Goal: Communication & Community: Answer question/provide support

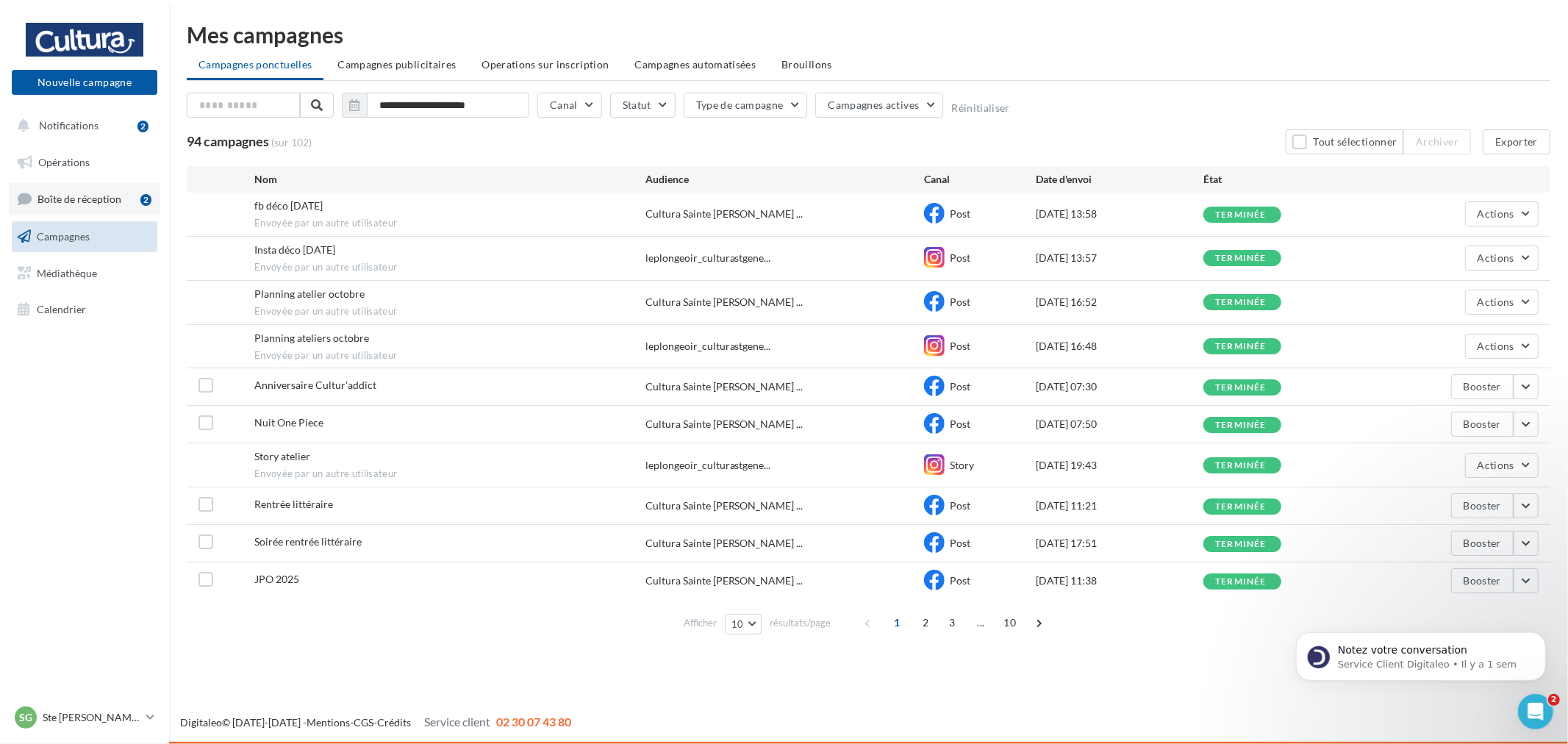
click at [111, 186] on link "Boîte de réception 2" at bounding box center [84, 199] width 151 height 31
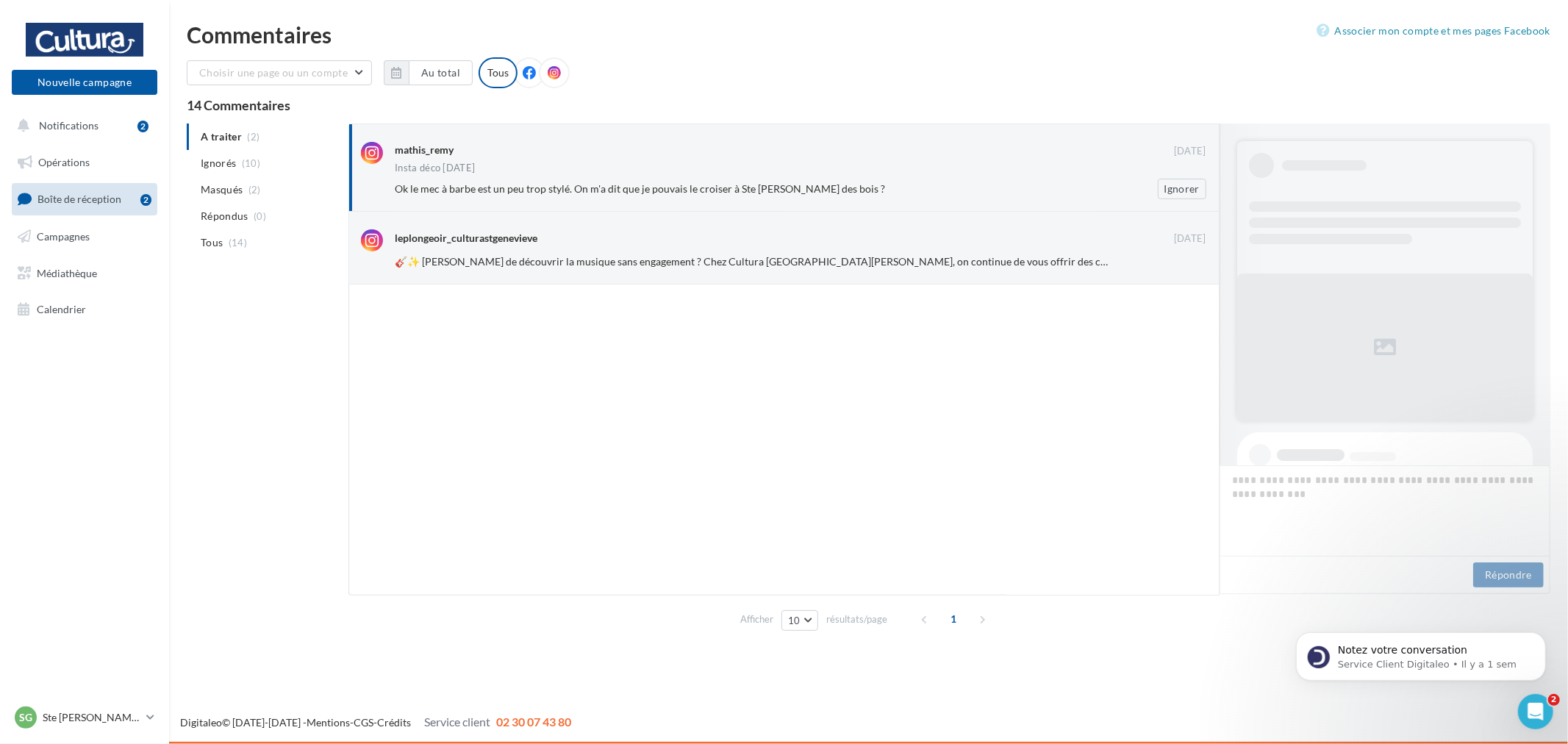
click at [835, 201] on div "mathis_remy 03 oct. Insta déco halloween Ok le mec à barbe est un peu trop styl…" at bounding box center [784, 167] width 871 height 89
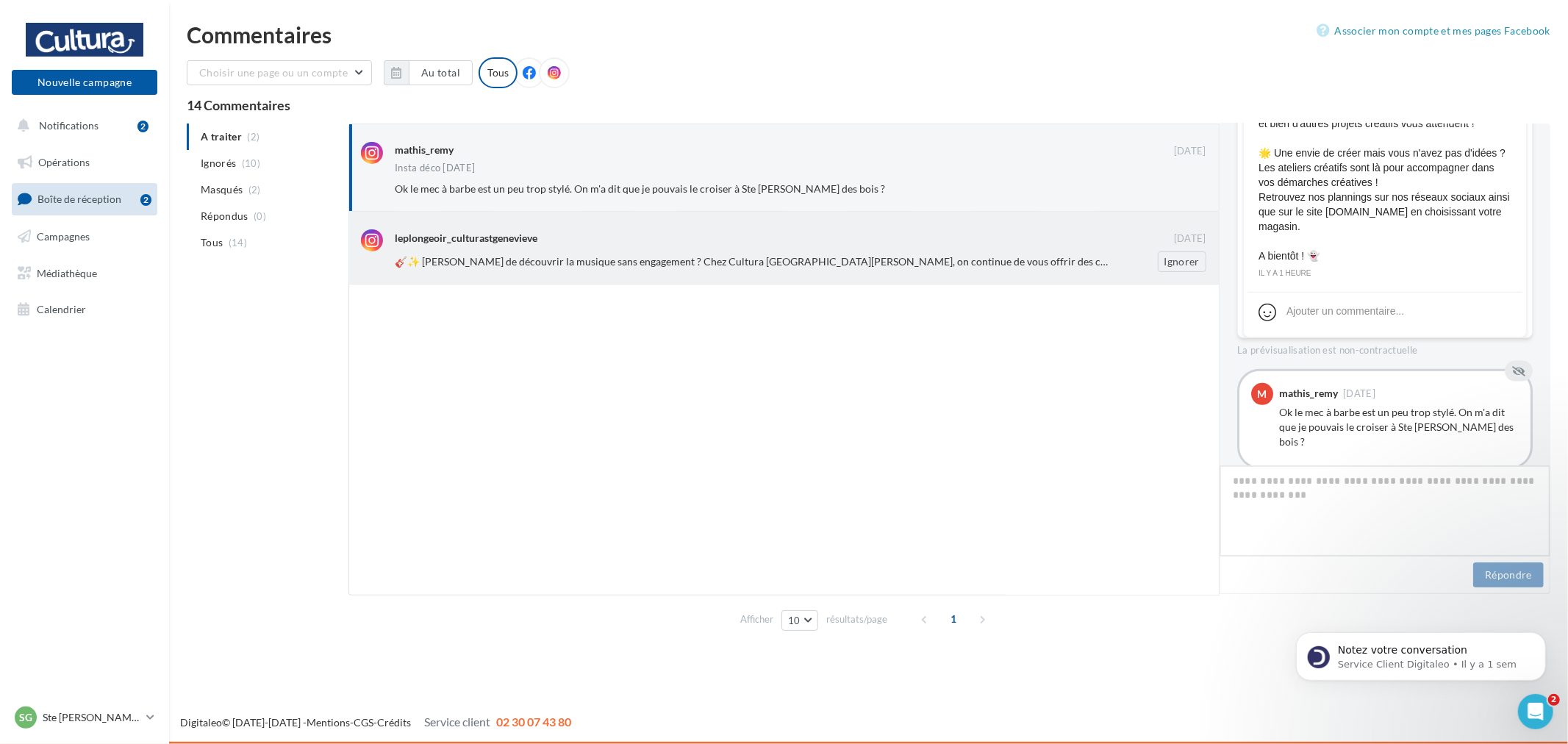
scroll to position [660, 0]
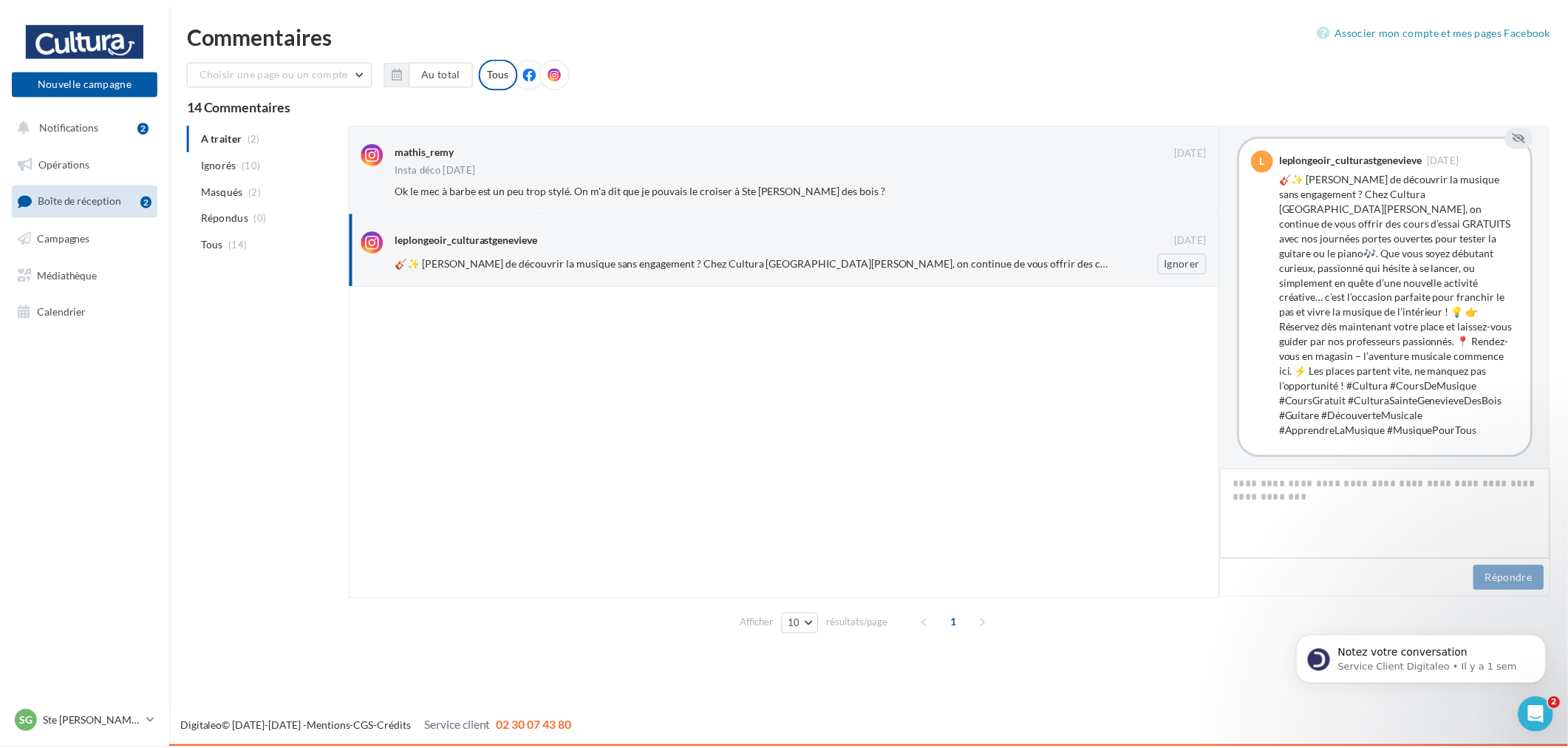
scroll to position [595, 0]
click at [1180, 262] on button "Ignorer" at bounding box center [1188, 263] width 49 height 21
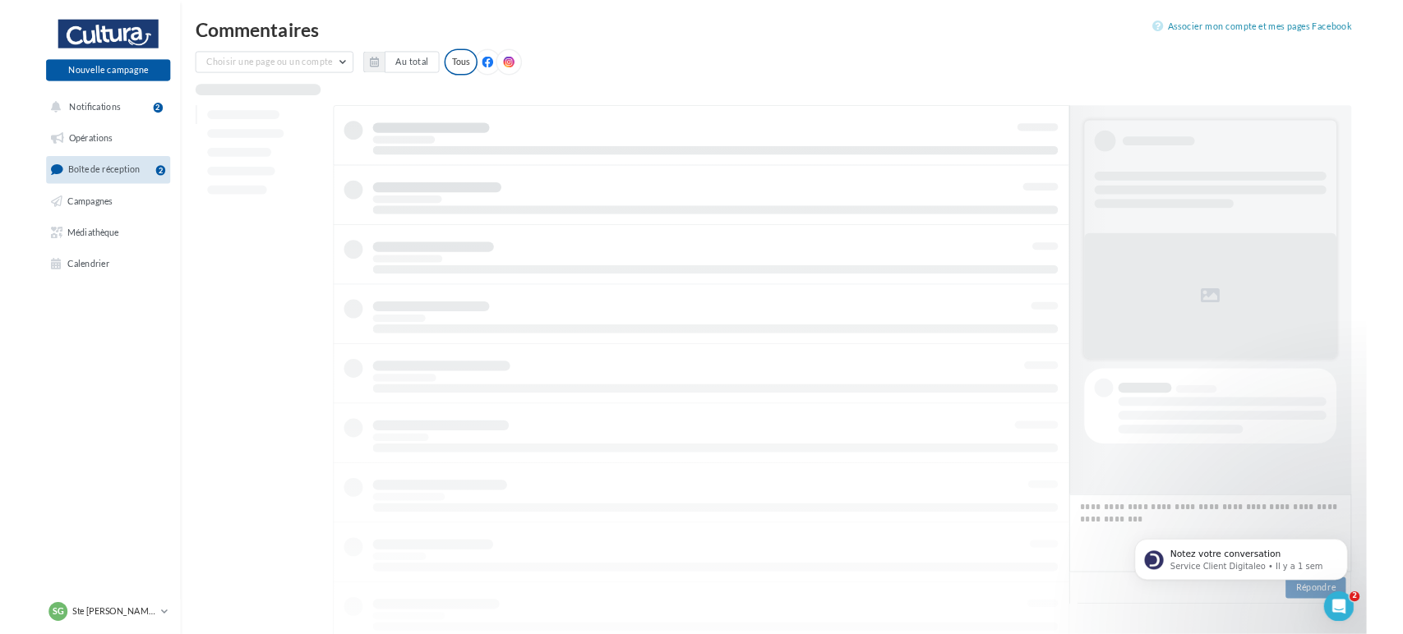
scroll to position [0, 0]
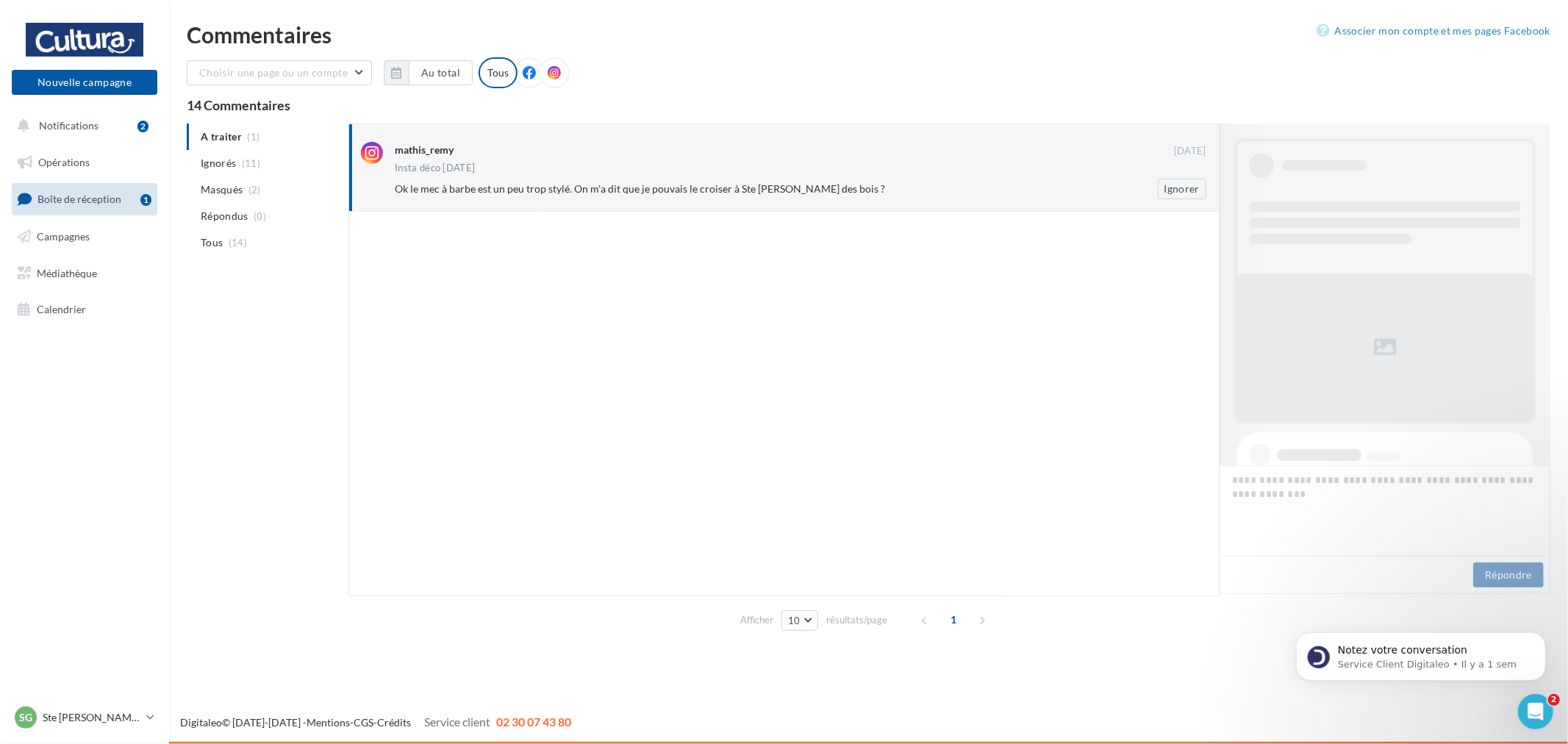
click at [916, 152] on div "mathis_remy" at bounding box center [784, 149] width 779 height 15
click at [1187, 196] on button "Ignorer" at bounding box center [1182, 189] width 48 height 21
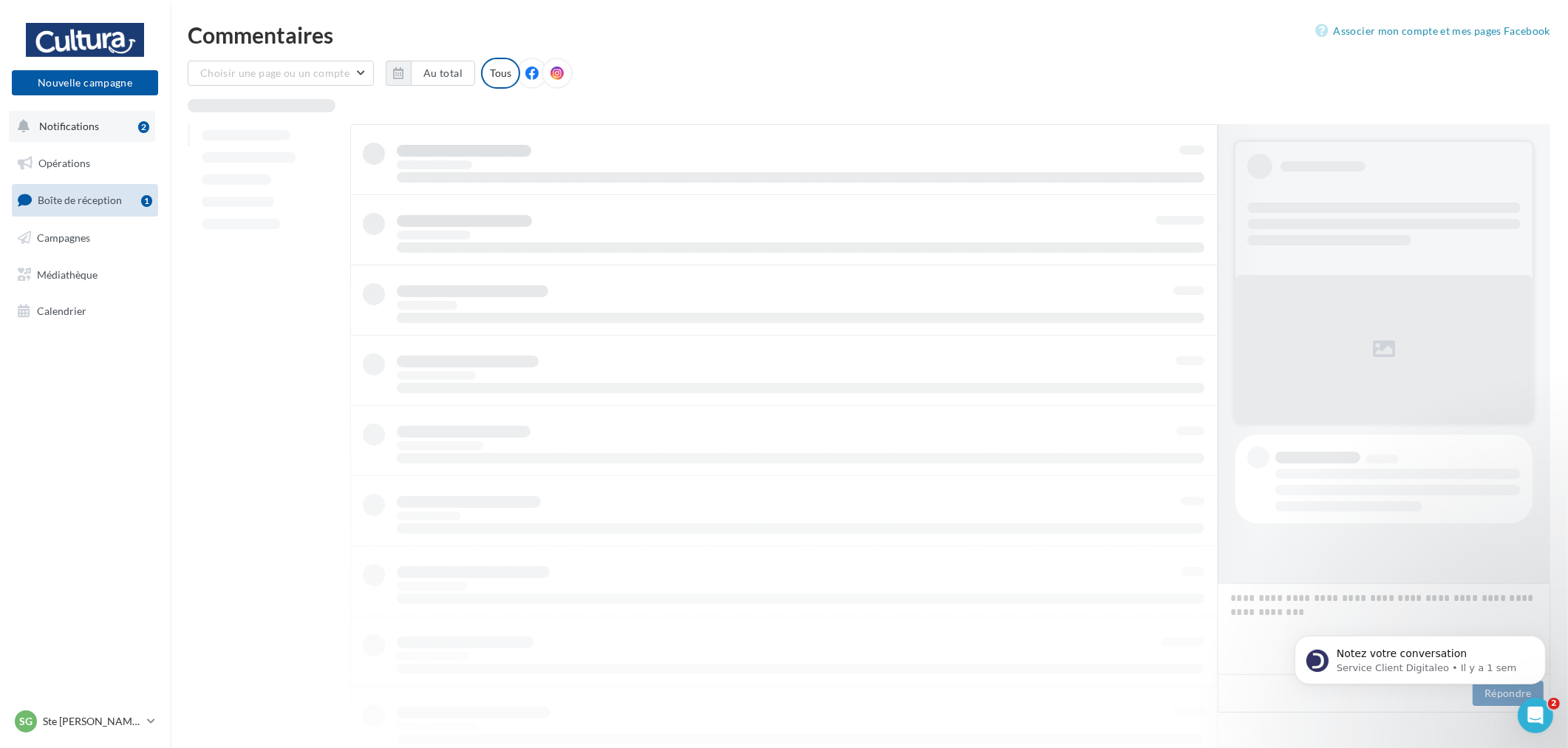
click at [79, 114] on button "Notifications 2" at bounding box center [82, 126] width 147 height 31
